Goal: Transaction & Acquisition: Purchase product/service

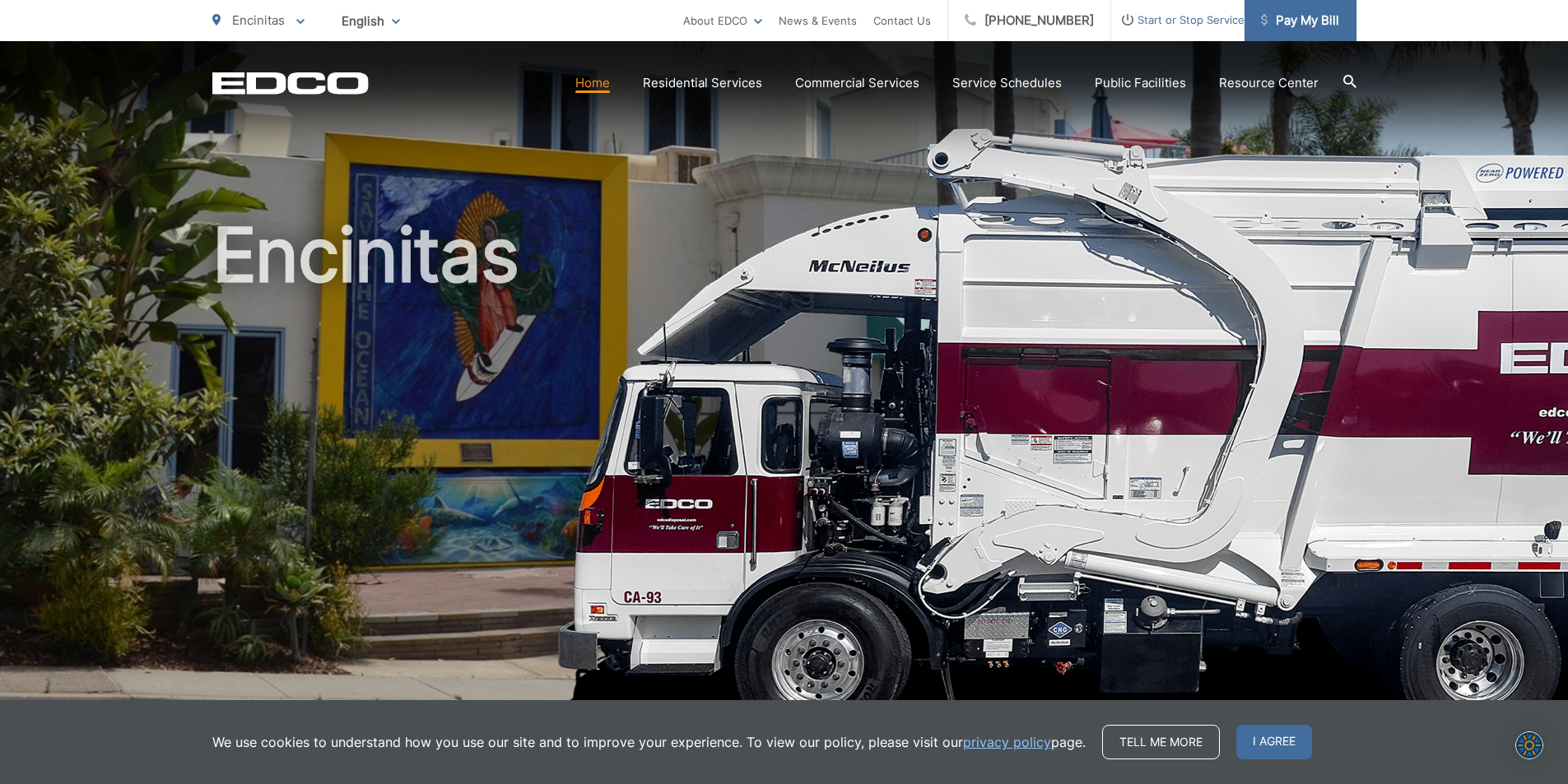
click at [1283, 19] on span "Pay My Bill" at bounding box center [1300, 20] width 78 height 20
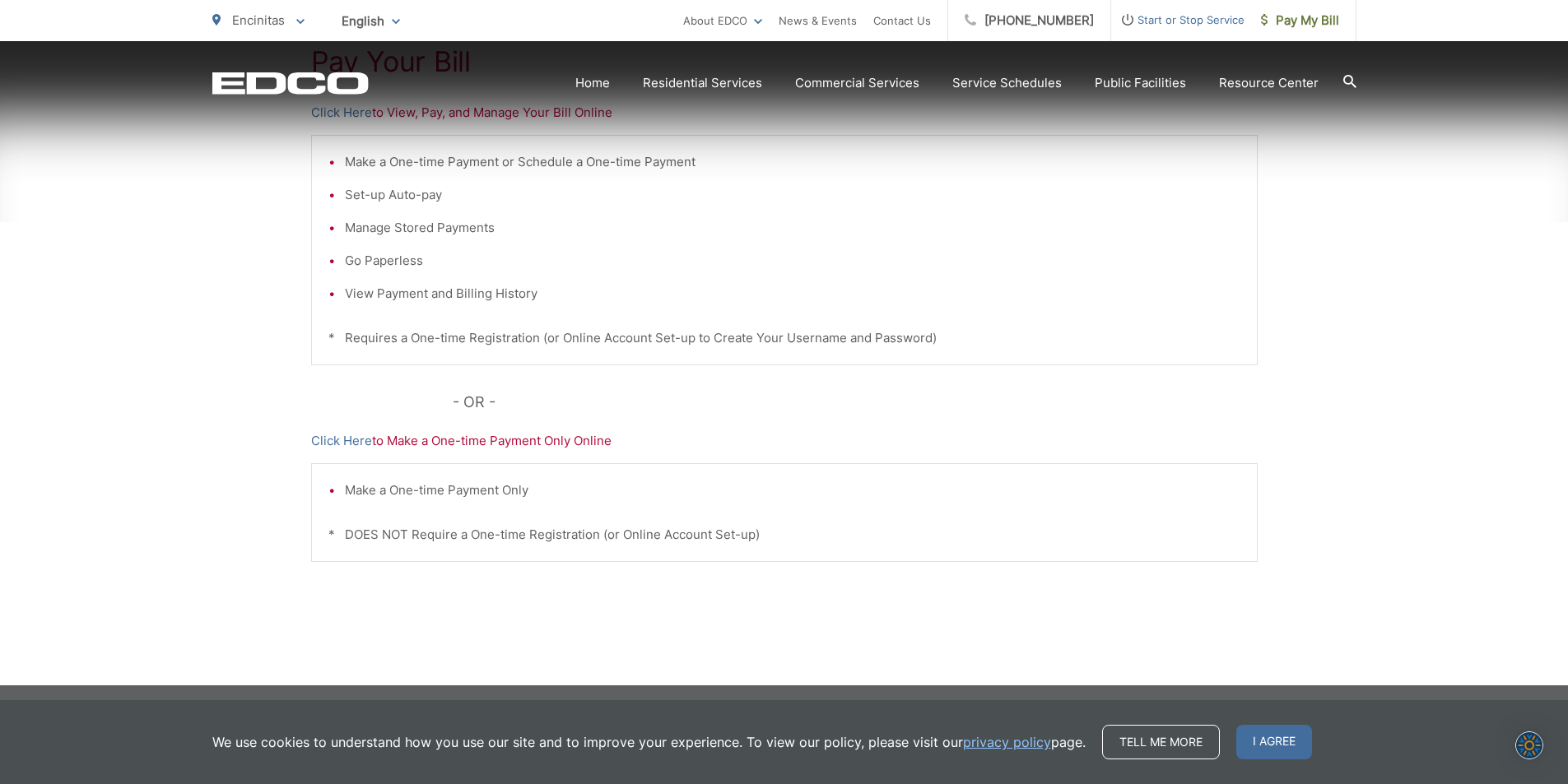
scroll to position [386, 0]
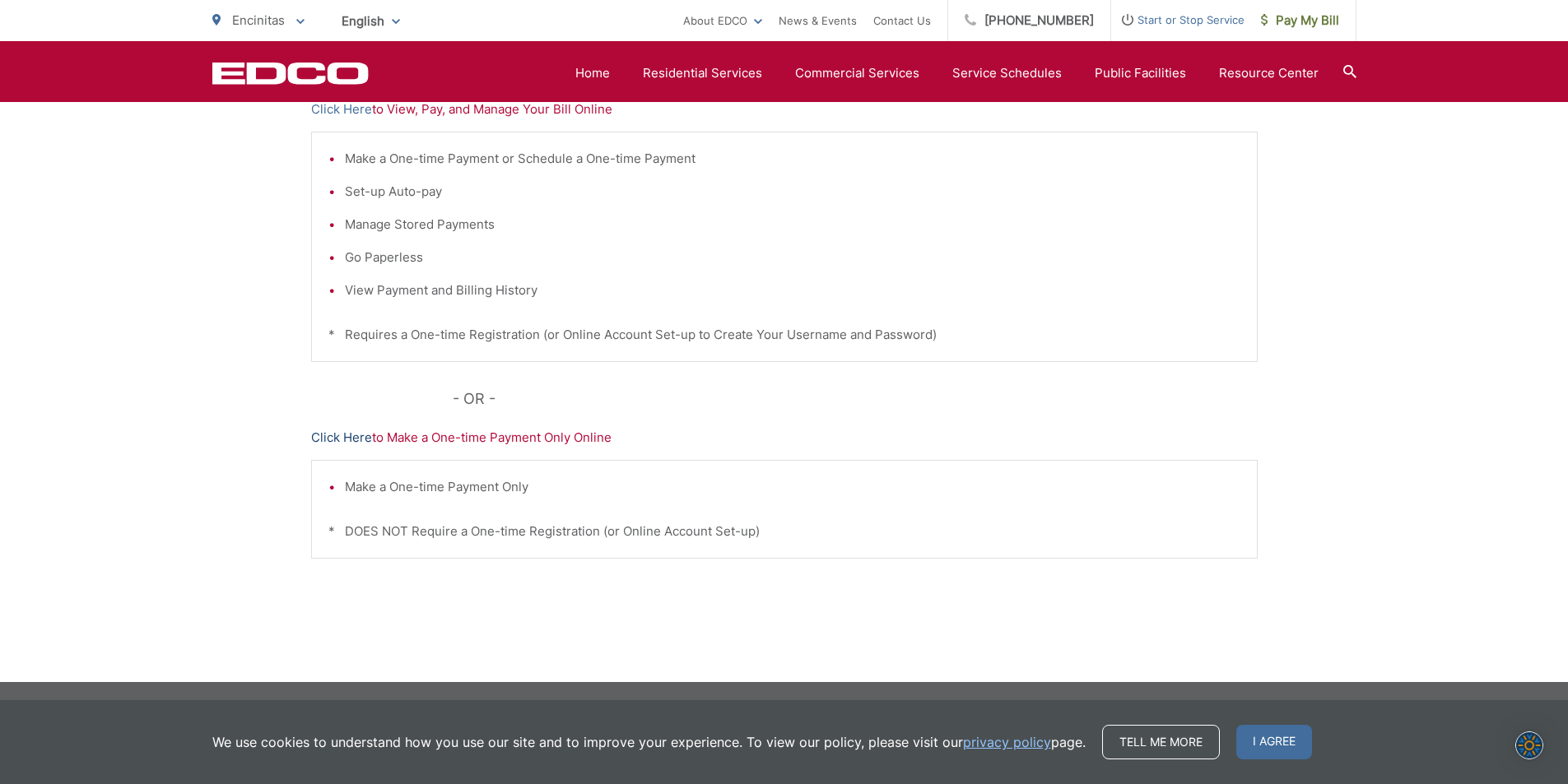
click at [351, 435] on link "Click Here" at bounding box center [341, 438] width 61 height 20
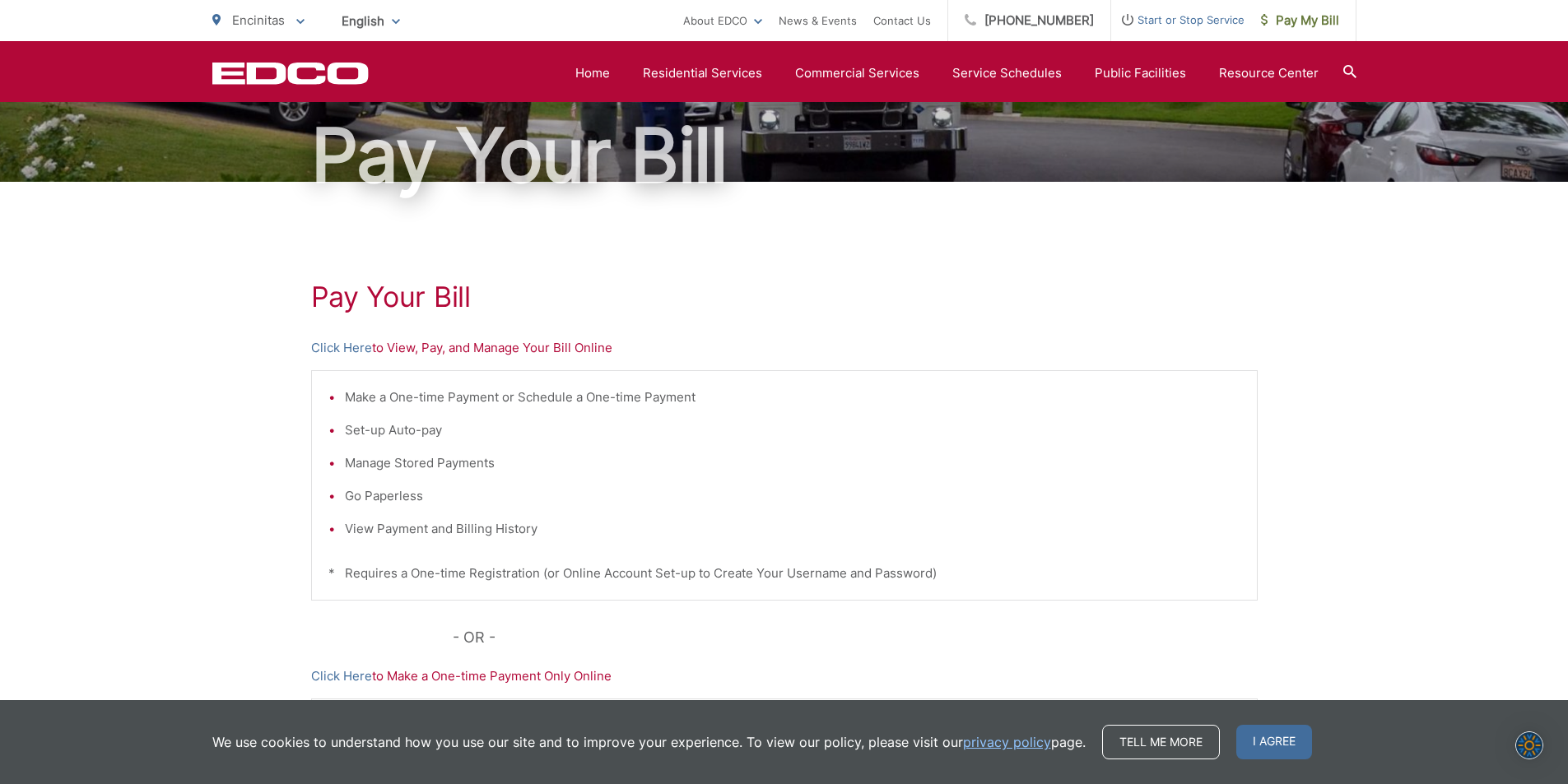
scroll to position [139, 0]
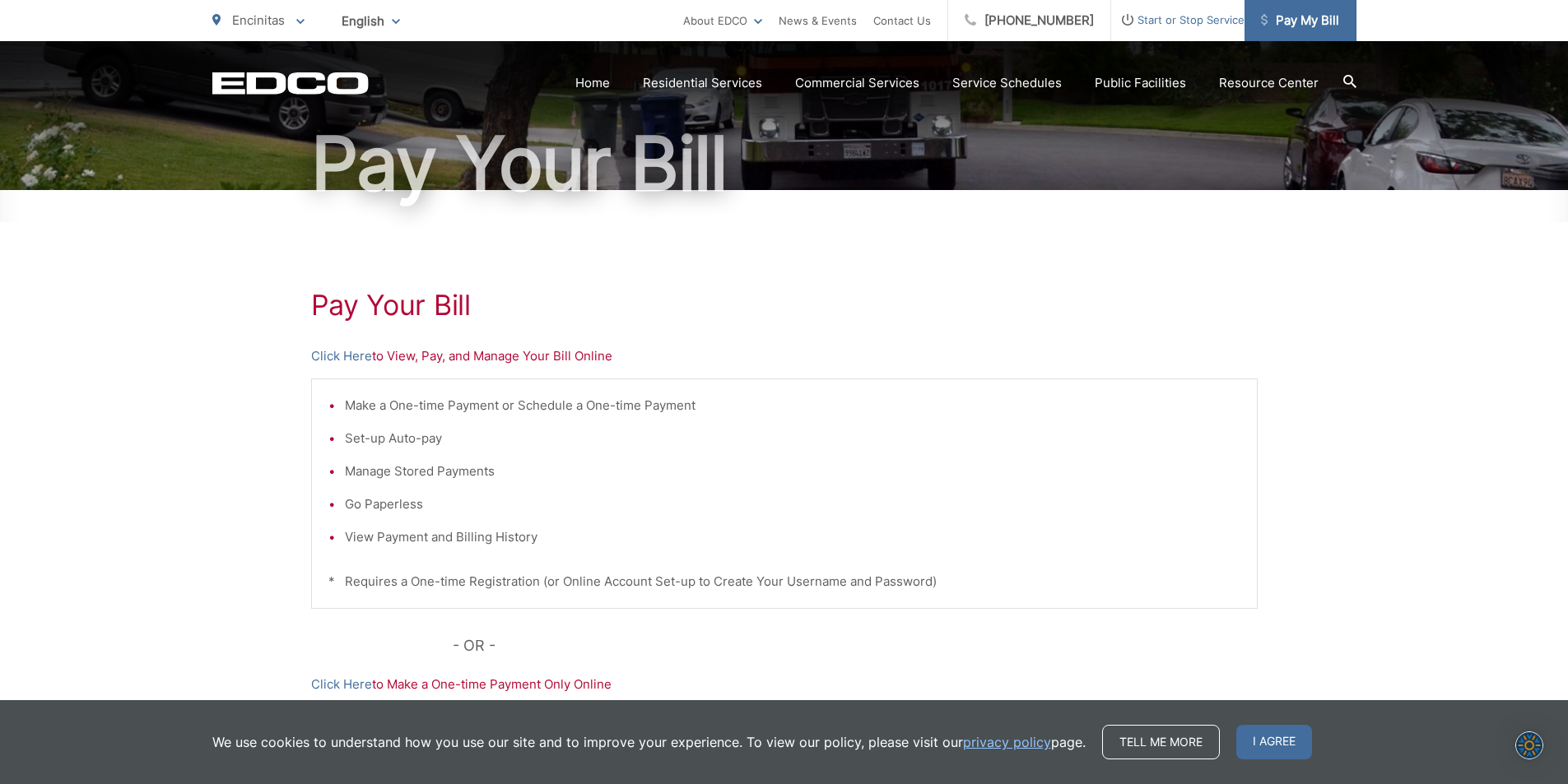
click at [1289, 21] on span "Pay My Bill" at bounding box center [1300, 20] width 78 height 20
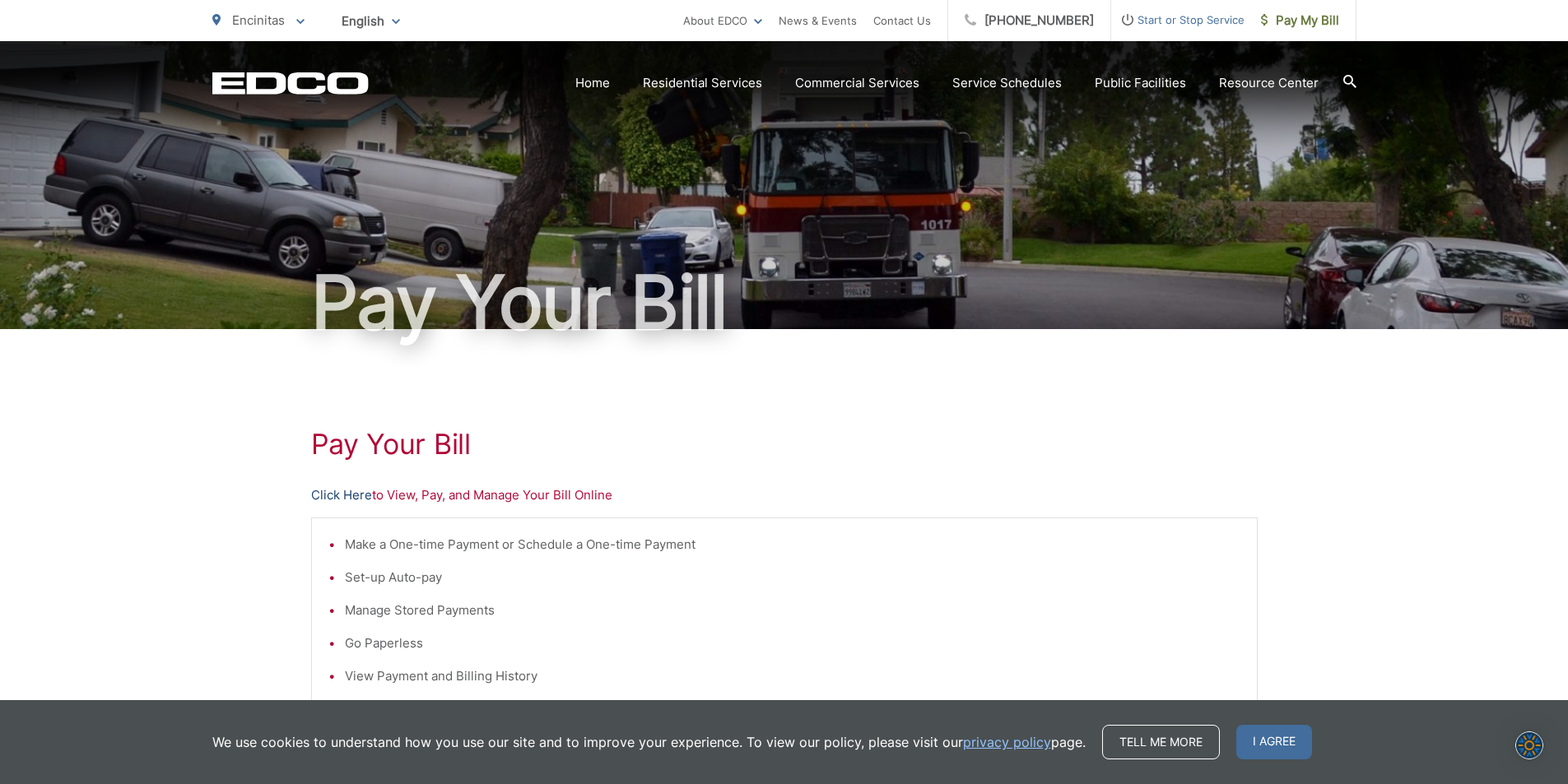
click at [349, 495] on link "Click Here" at bounding box center [341, 495] width 61 height 20
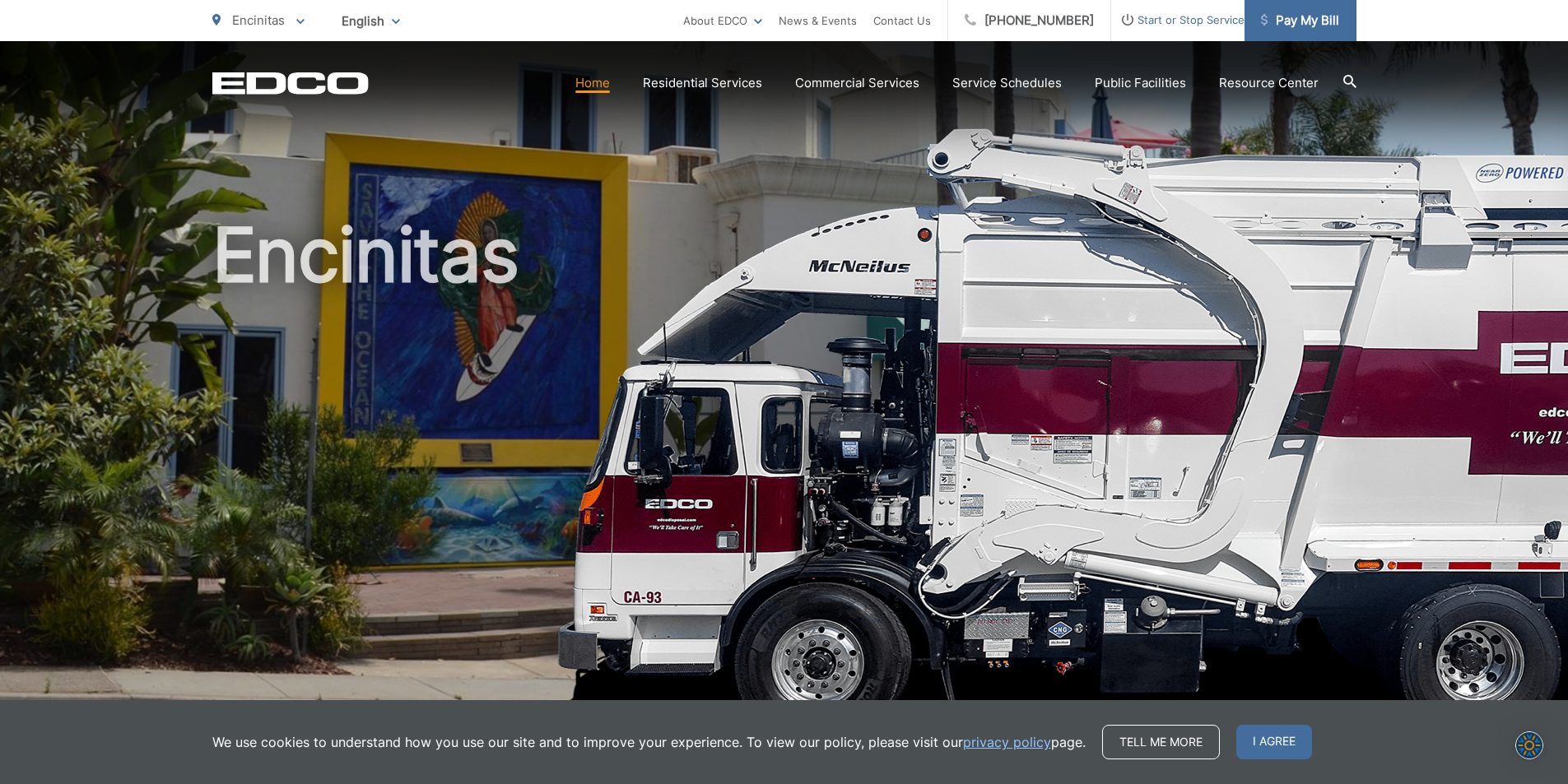
click at [1303, 18] on span "Pay My Bill" at bounding box center [1300, 20] width 78 height 20
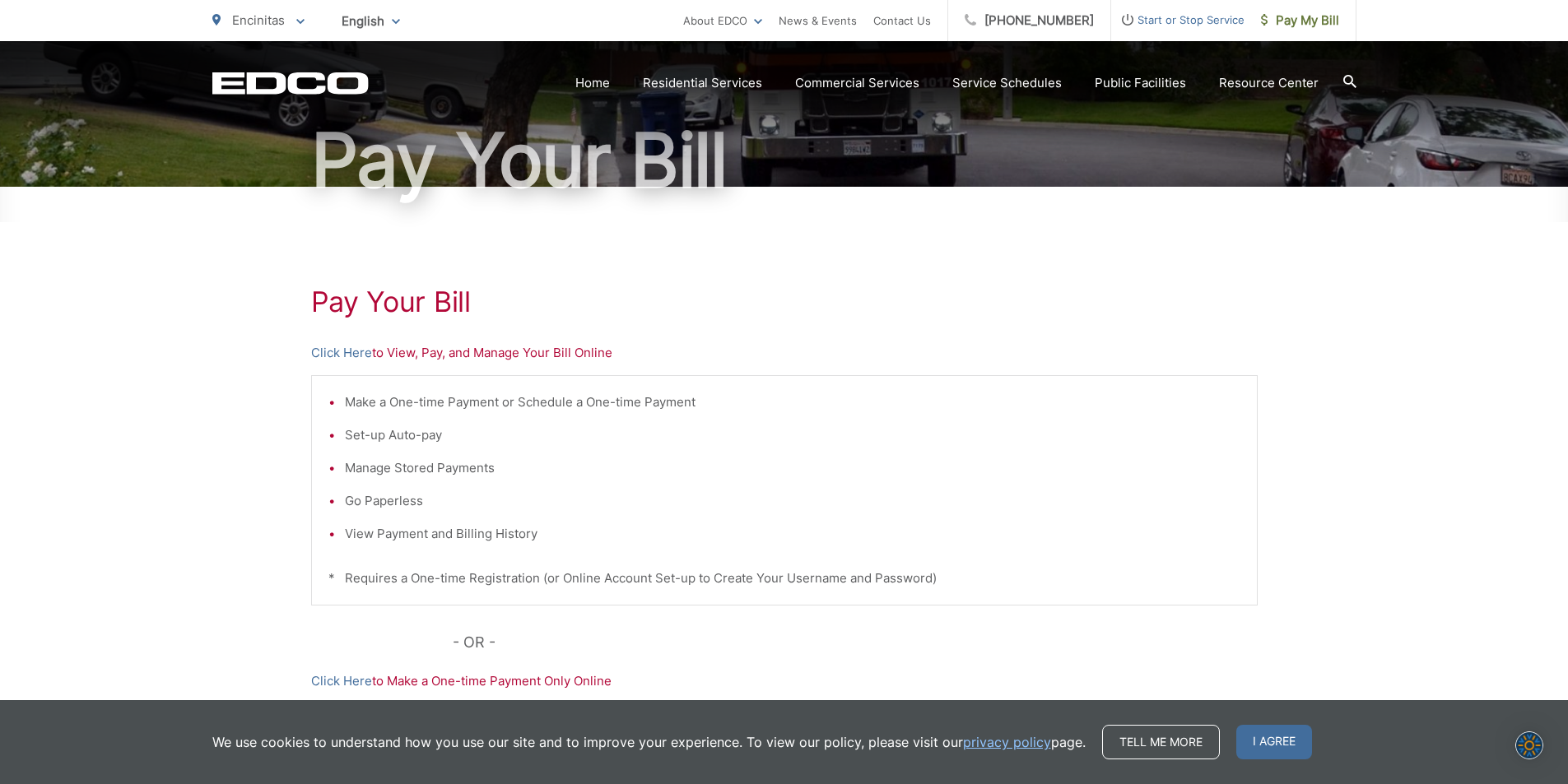
scroll to position [139, 0]
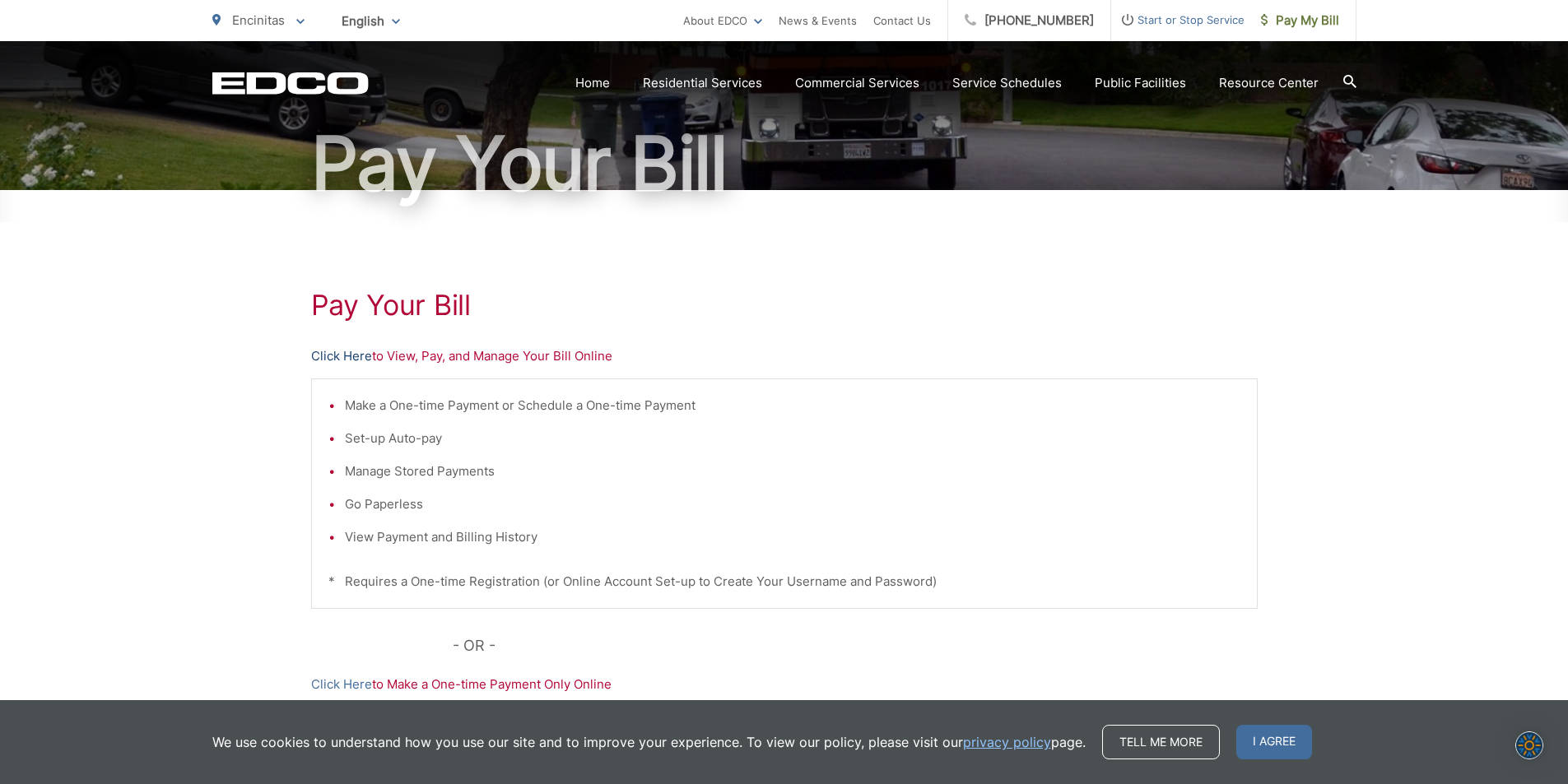
click at [349, 355] on link "Click Here" at bounding box center [341, 356] width 61 height 20
